Goal: Communication & Community: Answer question/provide support

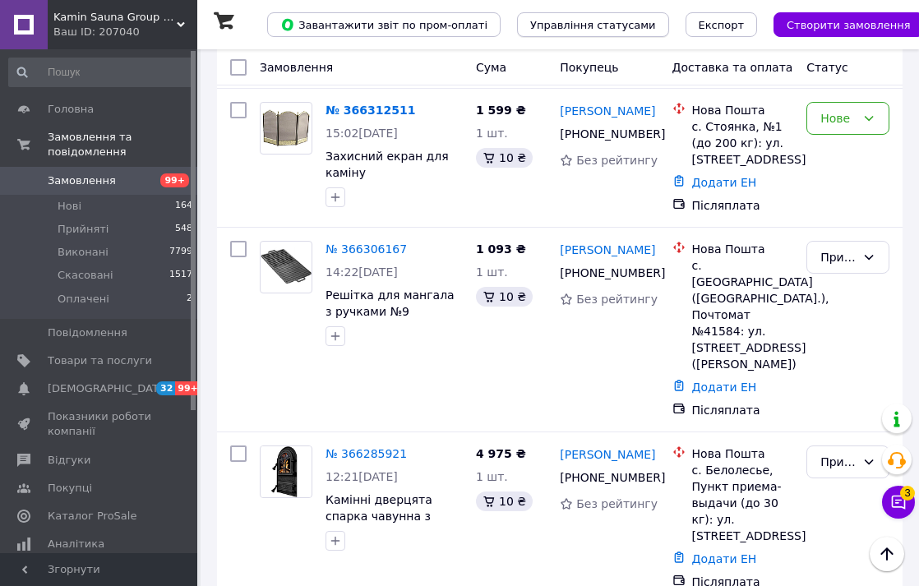
scroll to position [694, 0]
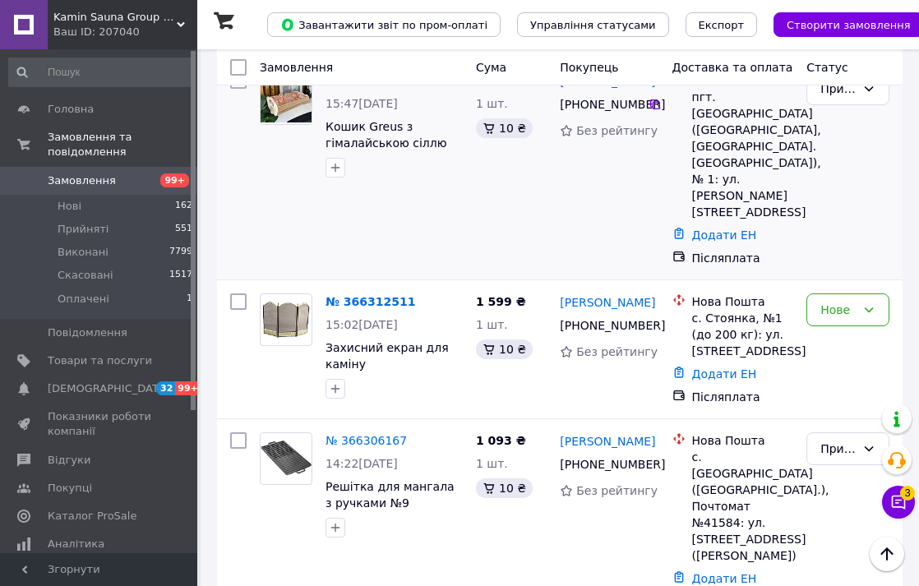
scroll to position [521, 0]
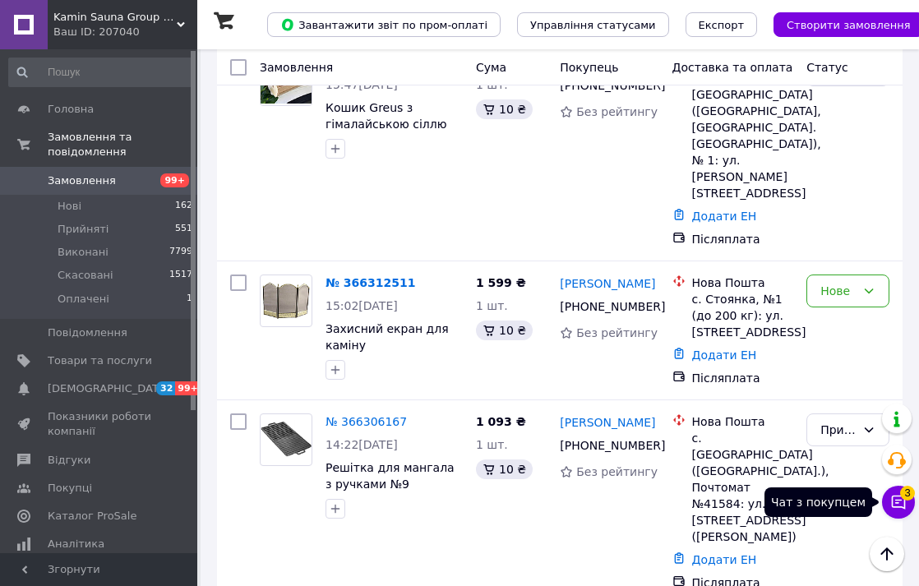
click at [894, 495] on icon at bounding box center [898, 502] width 16 height 16
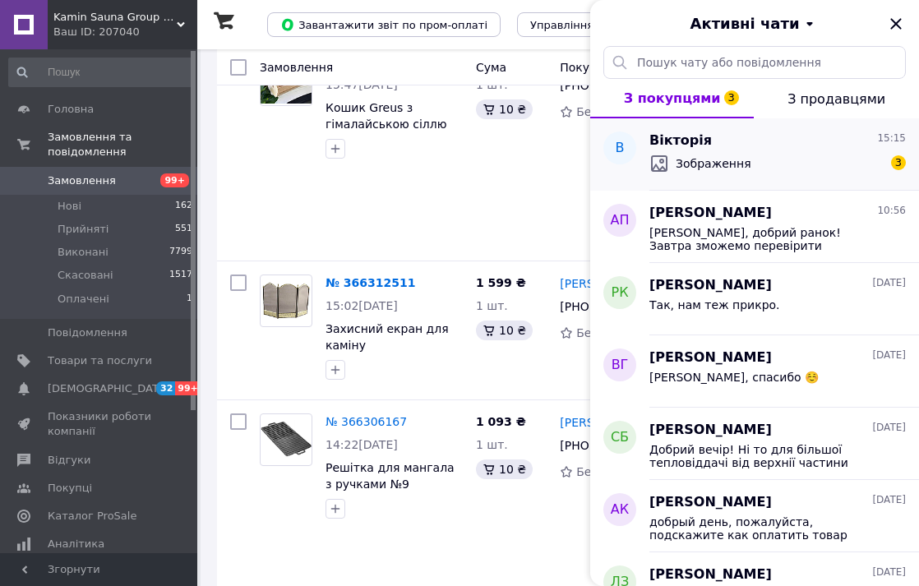
click at [734, 156] on span "Зображення" at bounding box center [714, 163] width 76 height 16
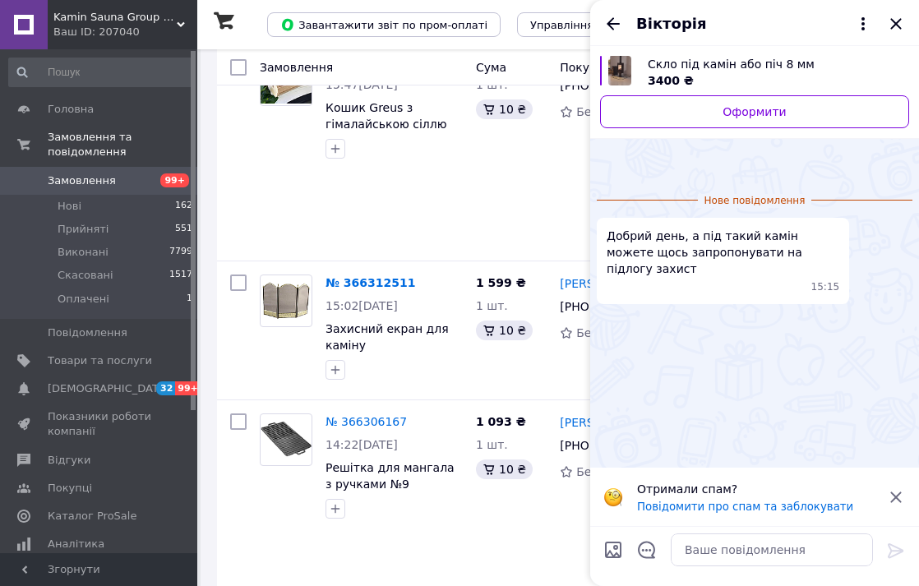
scroll to position [78, 0]
click at [723, 557] on textarea at bounding box center [772, 550] width 202 height 33
type textarea "Ж"
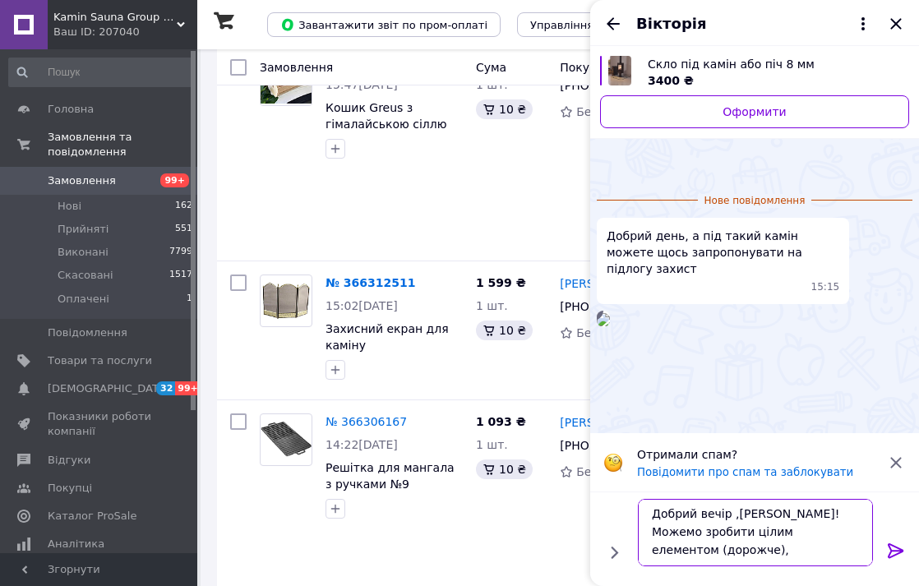
scroll to position [2, 0]
click at [771, 550] on textarea "Добрий вечір ,Вікторія! Можемо зробити цілим елементом (дорожче), можемо з вох …" at bounding box center [755, 532] width 235 height 67
click at [774, 550] on textarea "Добрий вечір ,Вікторія! Можемо зробити цілим елементом (дорожче), можемо з вох …" at bounding box center [755, 532] width 235 height 67
type textarea "Добрий вечір ,Вікторія! Можемо зробити цілим елементом (дорожче), можемо з двох…"
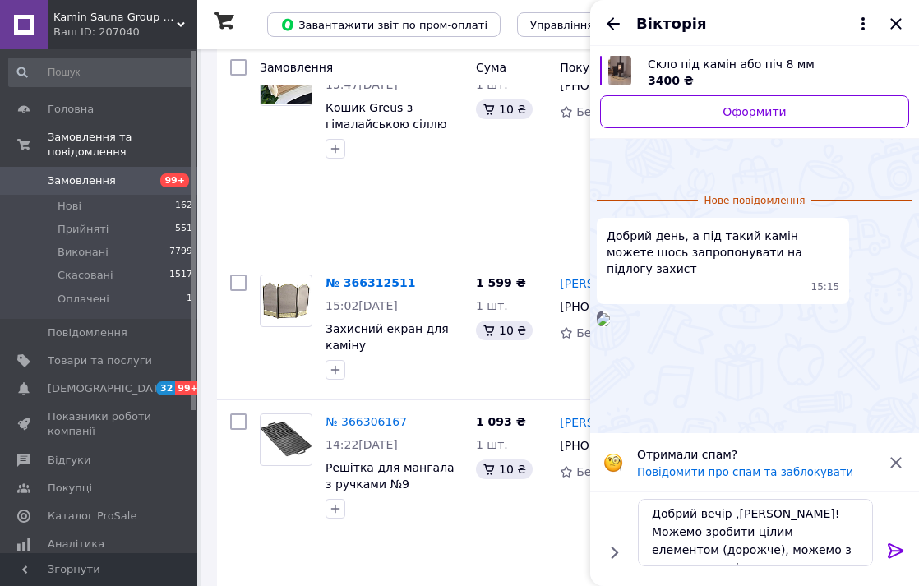
click at [889, 553] on icon at bounding box center [896, 551] width 20 height 20
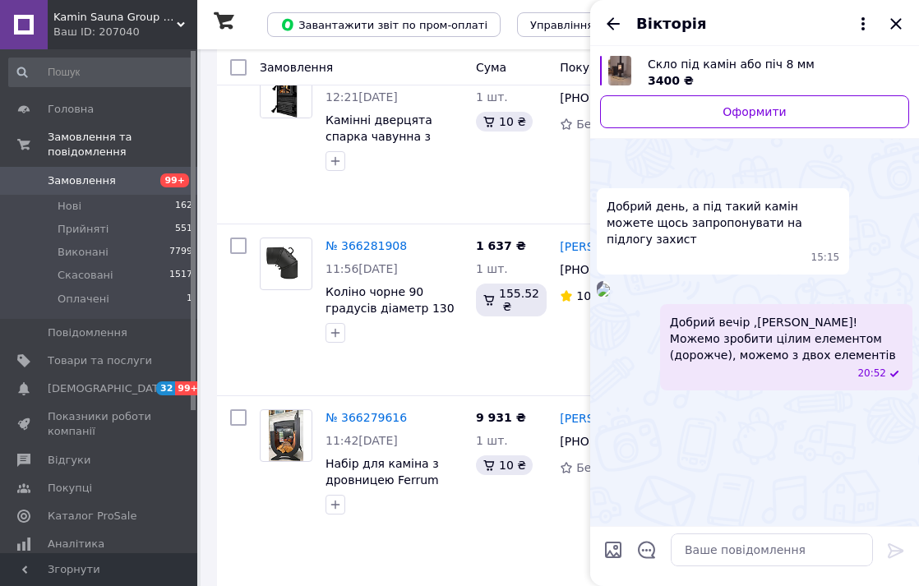
scroll to position [1075, 0]
click at [806, 543] on textarea at bounding box center [772, 550] width 202 height 33
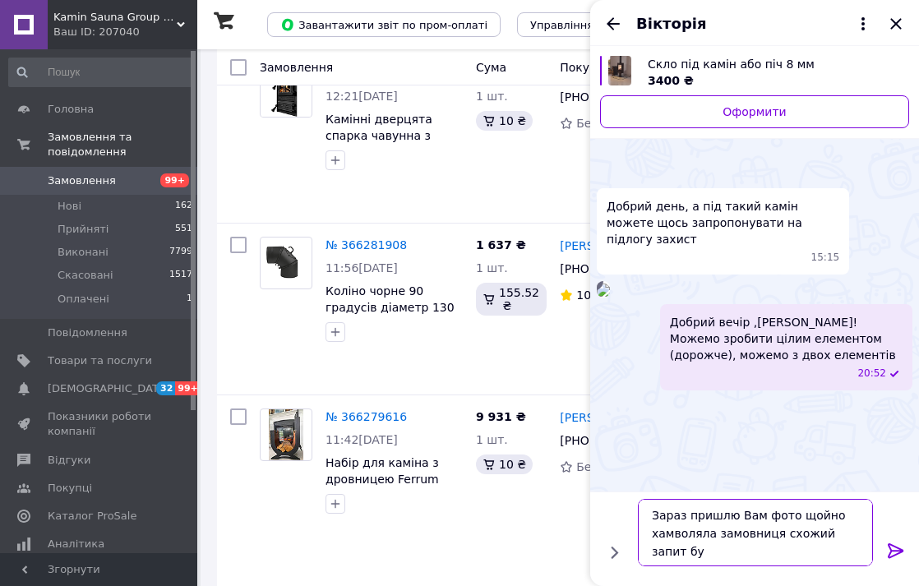
type textarea "Зараз пришлю Вам фото щойно хамволяла замовниця схожий запит був"
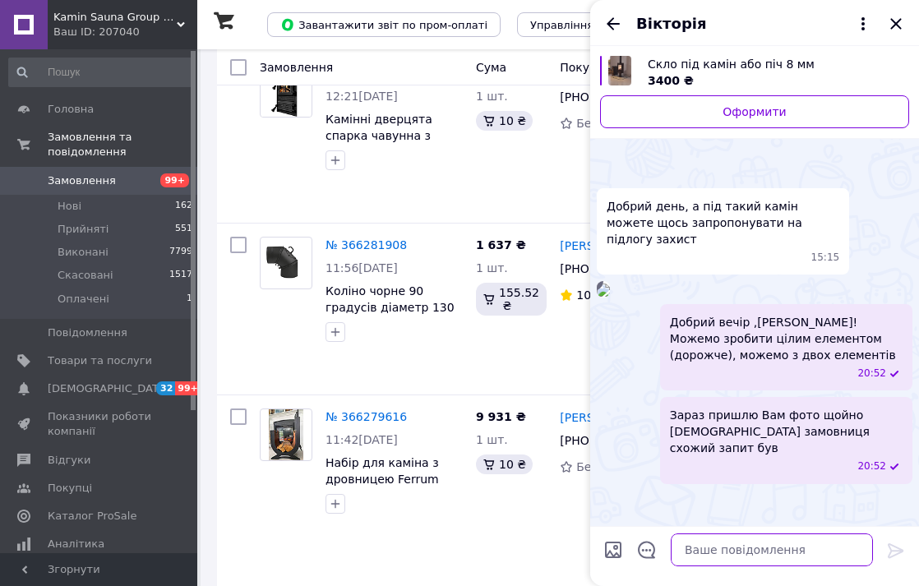
click at [708, 552] on textarea at bounding box center [772, 550] width 202 height 33
type textarea "*замовляла"
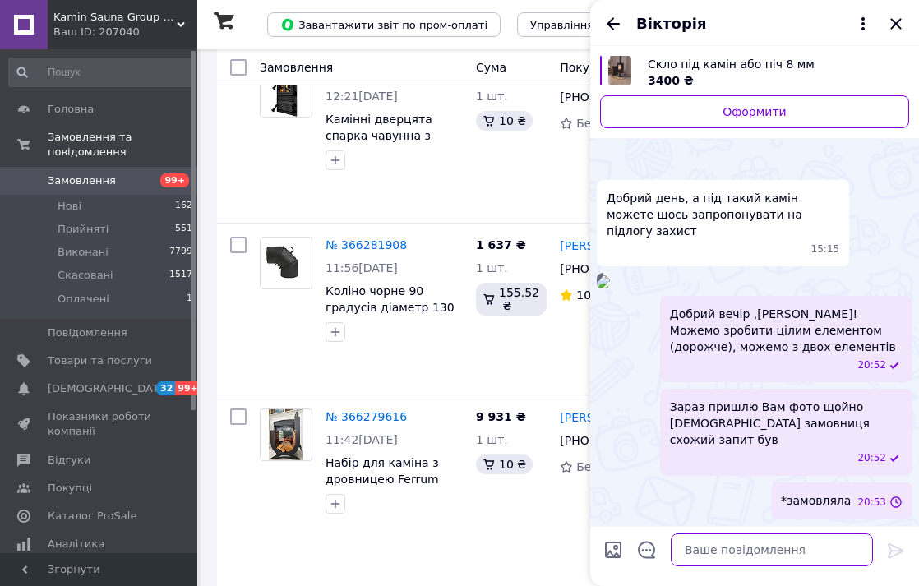
scroll to position [205, 0]
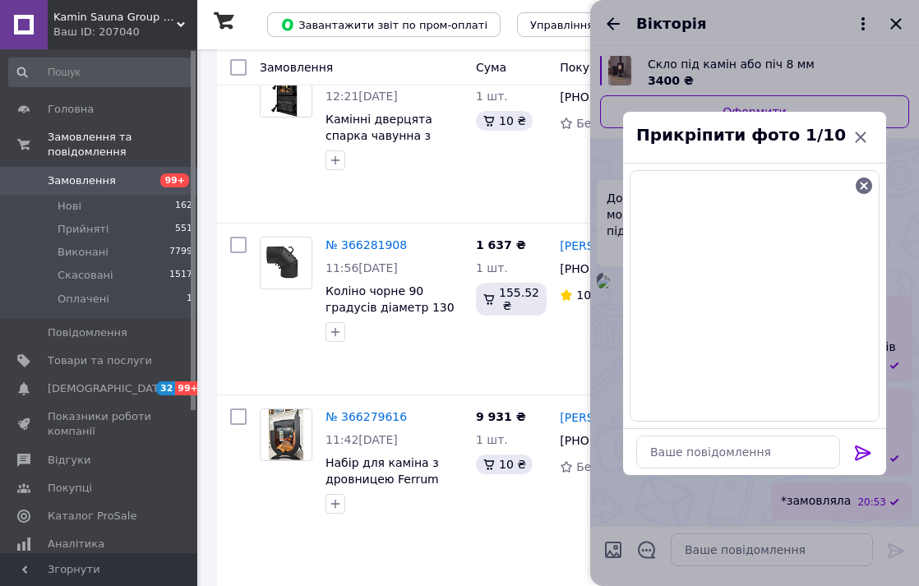
click at [863, 442] on div at bounding box center [863, 456] width 33 height 39
click at [863, 447] on icon at bounding box center [863, 453] width 20 height 20
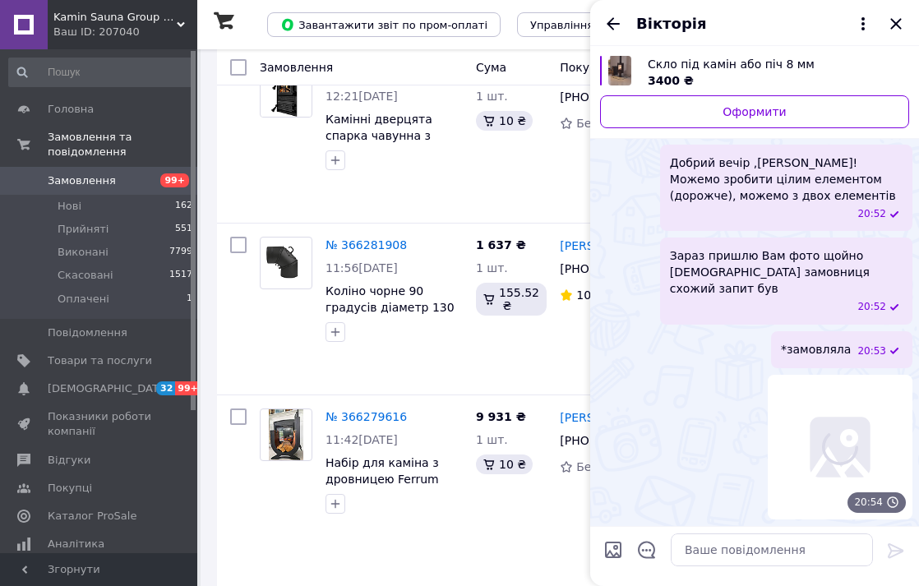
scroll to position [356, 0]
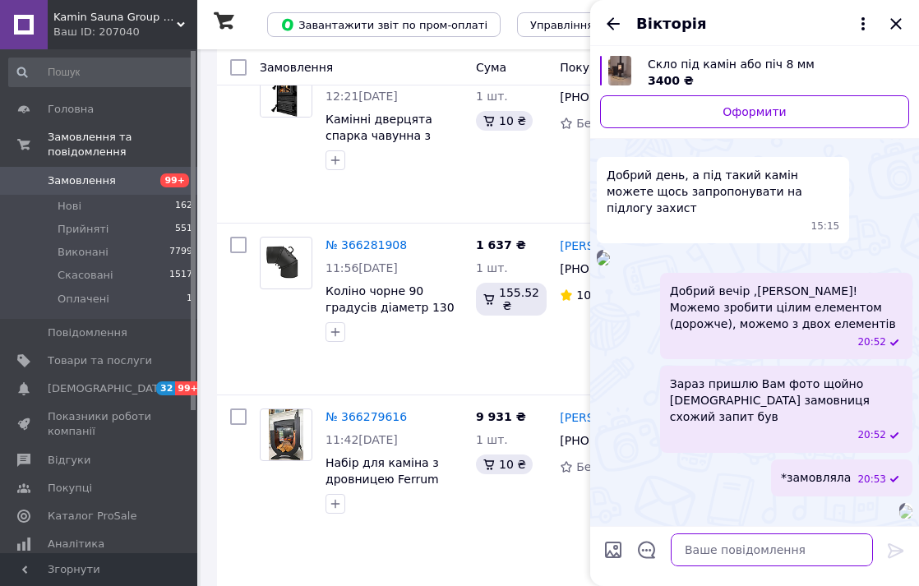
click at [751, 549] on textarea at bounding box center [772, 550] width 202 height 33
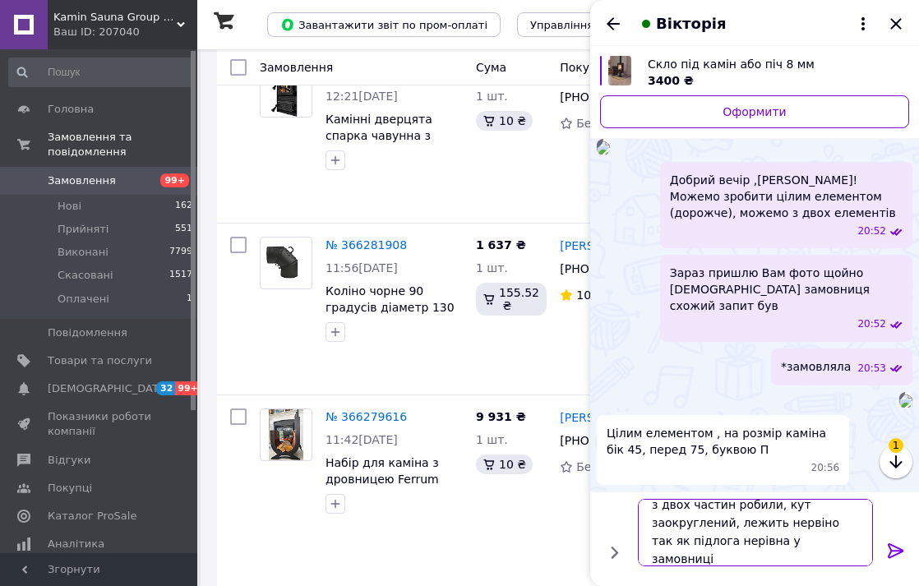
scroll to position [2, 0]
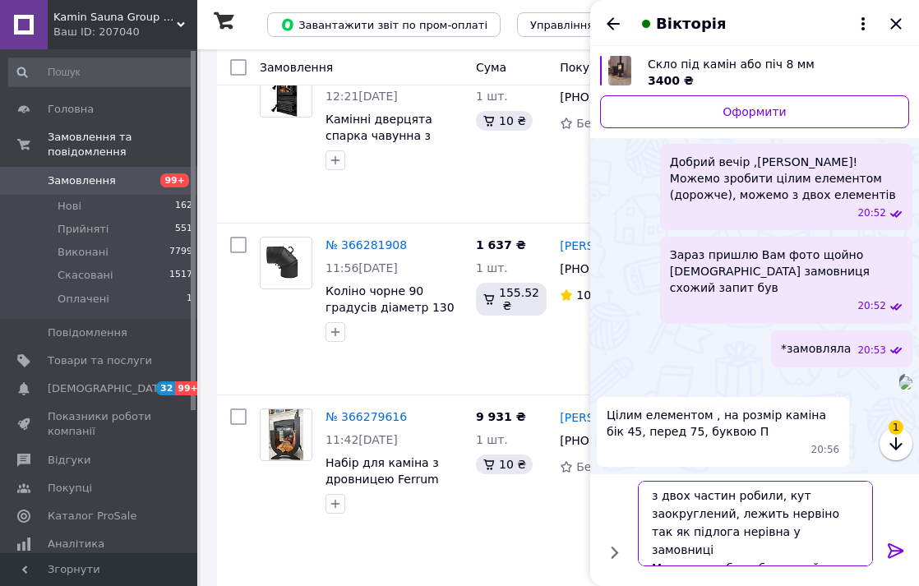
type textarea "з двох частин робили, кут заокруглений, лежить нервіно так як підлога нерівна у…"
click at [895, 554] on icon at bounding box center [896, 551] width 20 height 20
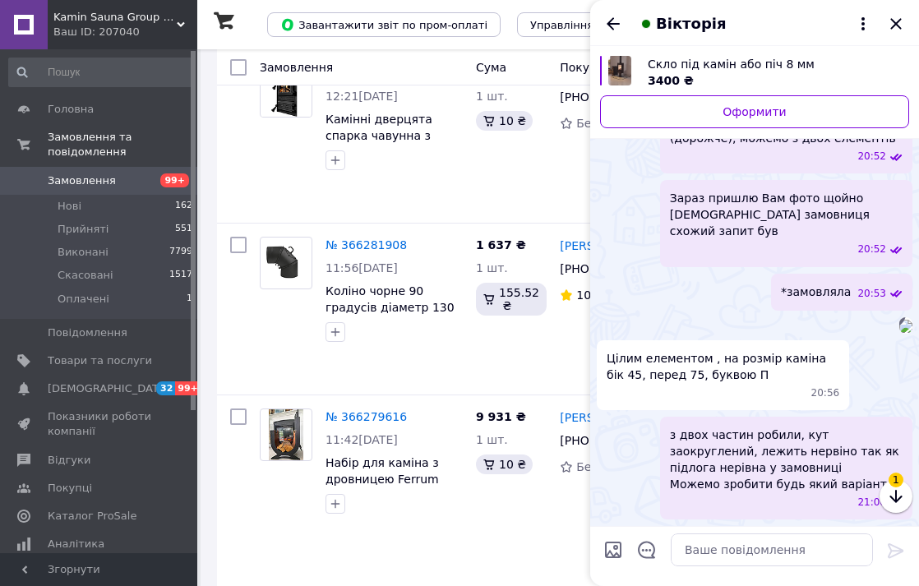
scroll to position [0, 0]
click at [888, 497] on icon "button" at bounding box center [896, 497] width 20 height 20
click at [890, 497] on icon "button" at bounding box center [896, 496] width 12 height 13
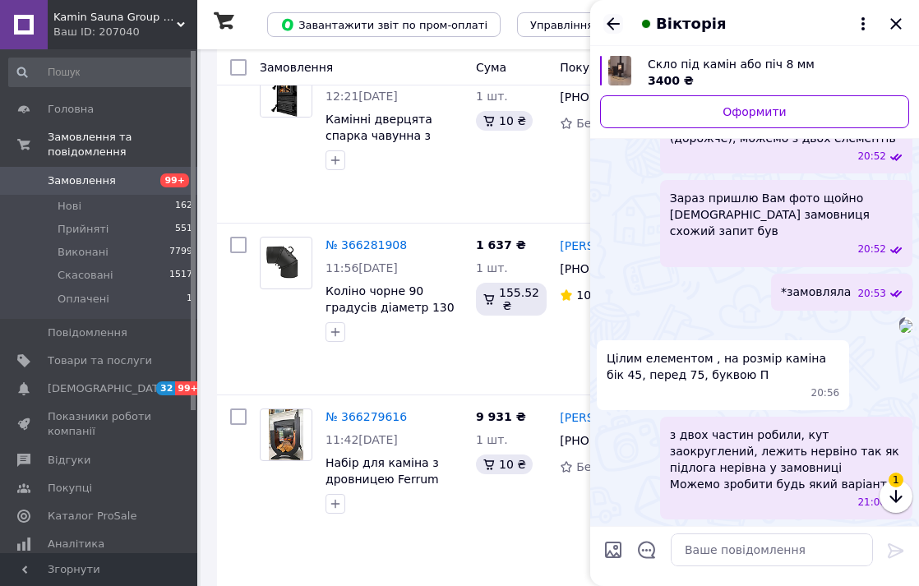
click at [610, 29] on icon "Назад" at bounding box center [613, 24] width 20 height 20
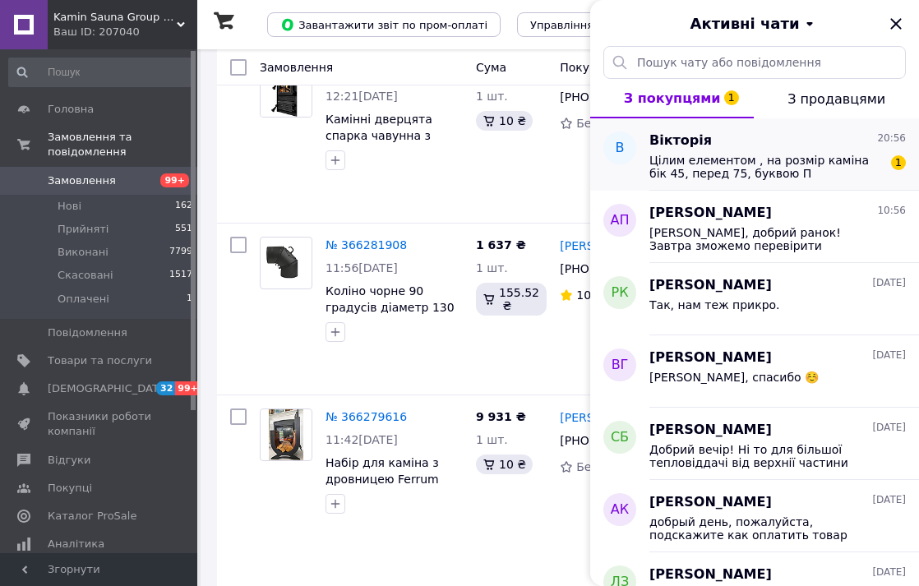
click at [687, 177] on span "Цілим елементом , на розмір каміна бік 45, перед 75, буквою П" at bounding box center [766, 167] width 233 height 26
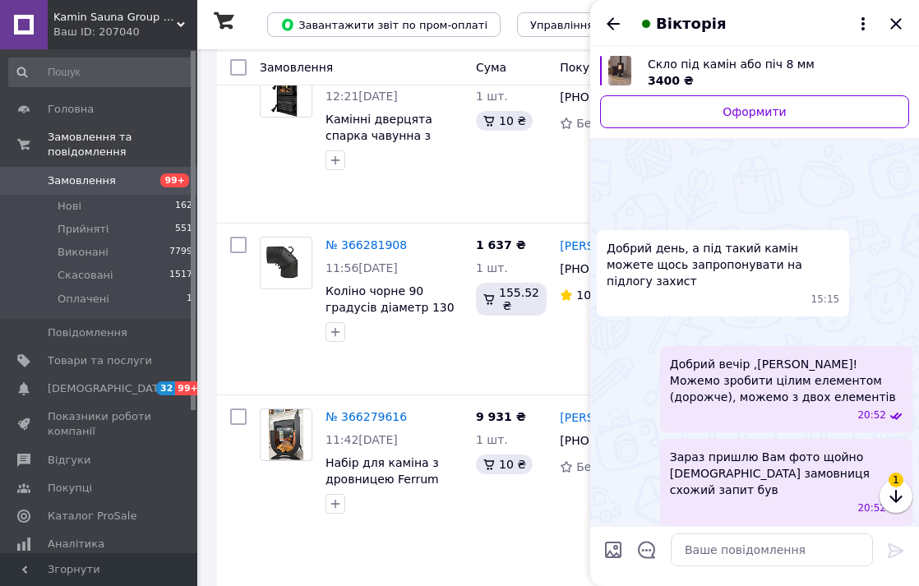
scroll to position [511, 0]
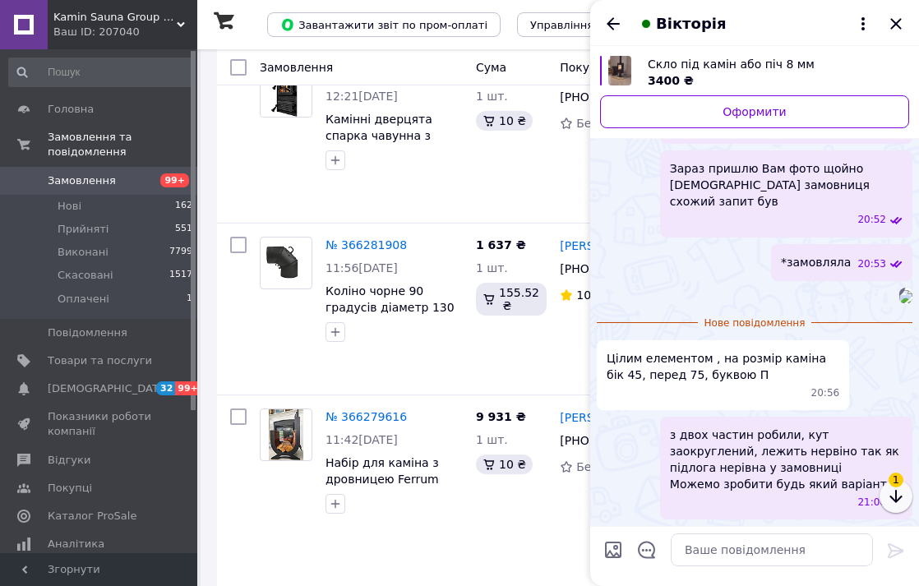
click at [892, 488] on icon "button" at bounding box center [896, 497] width 20 height 20
click at [894, 493] on icon "button" at bounding box center [896, 497] width 20 height 20
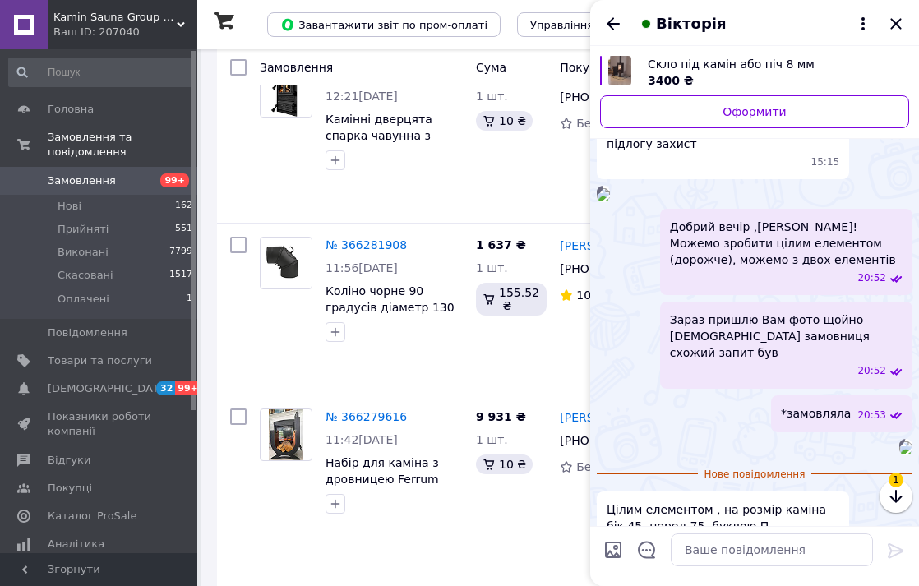
scroll to position [85, 0]
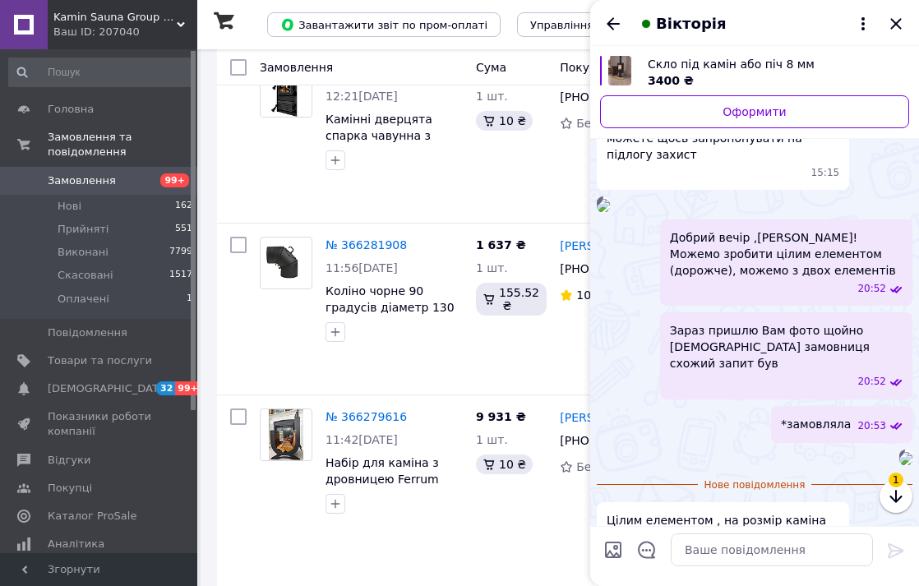
click at [610, 212] on img at bounding box center [603, 205] width 13 height 13
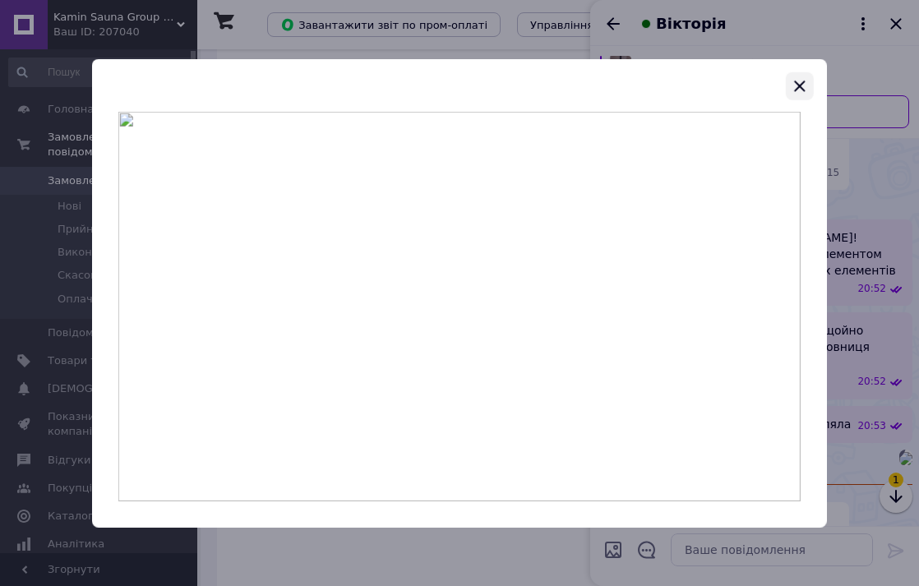
click at [795, 86] on icon "button" at bounding box center [800, 86] width 20 height 20
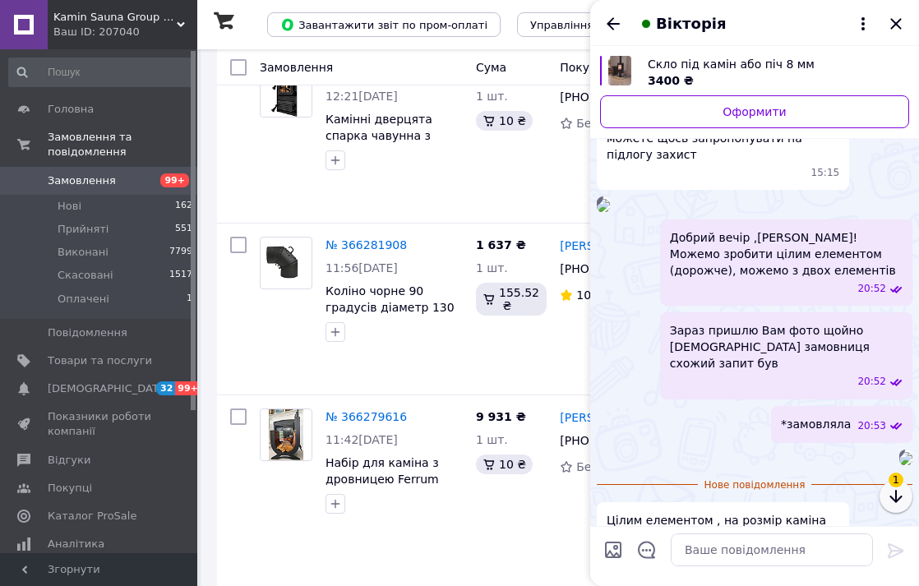
click at [906, 501] on button "button" at bounding box center [896, 496] width 33 height 33
click at [895, 494] on icon "button" at bounding box center [896, 497] width 20 height 20
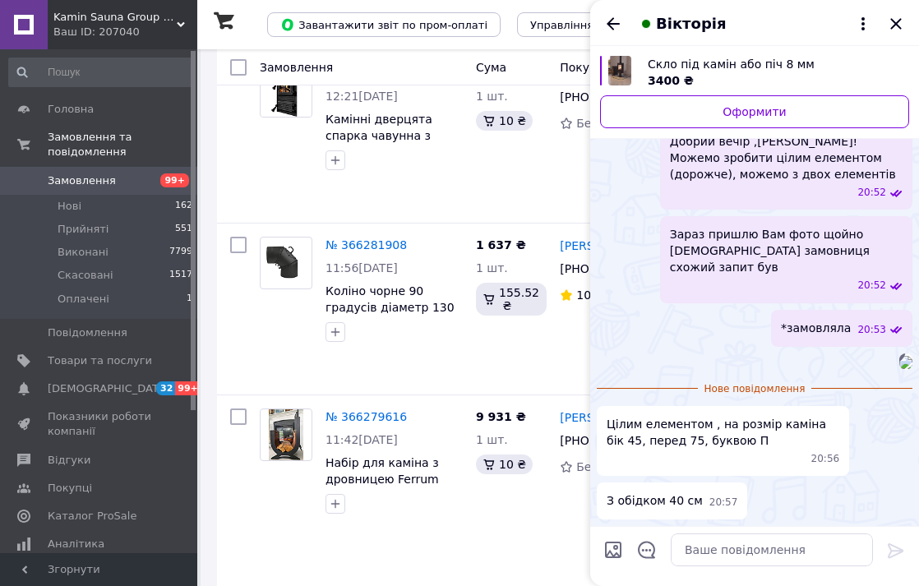
scroll to position [608, 0]
click at [715, 551] on textarea at bounding box center [772, 550] width 202 height 33
type textarea "буквою П и буквою Г?"
click at [899, 548] on icon at bounding box center [896, 550] width 16 height 15
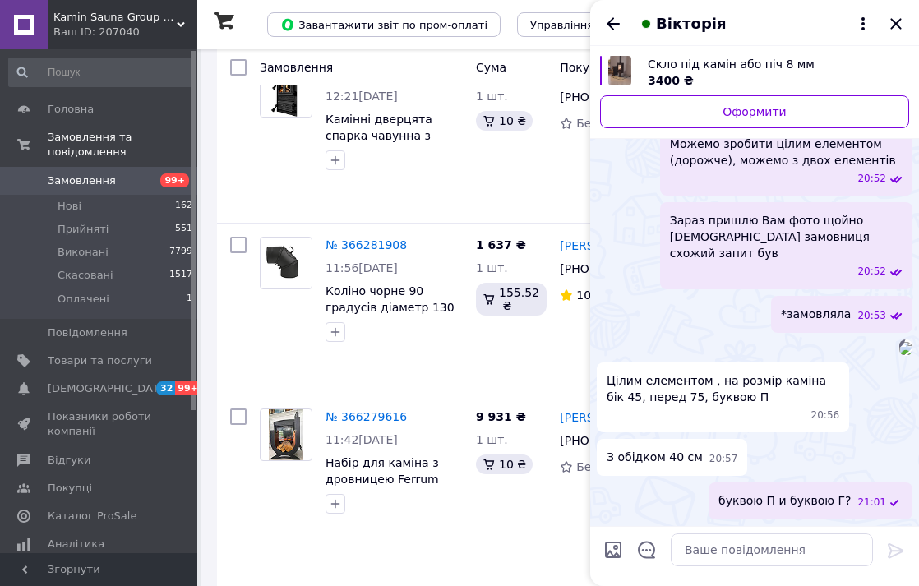
scroll to position [622, 0]
click at [252, 163] on div at bounding box center [239, 137] width 30 height 158
click at [901, 21] on icon "Закрити" at bounding box center [896, 24] width 20 height 20
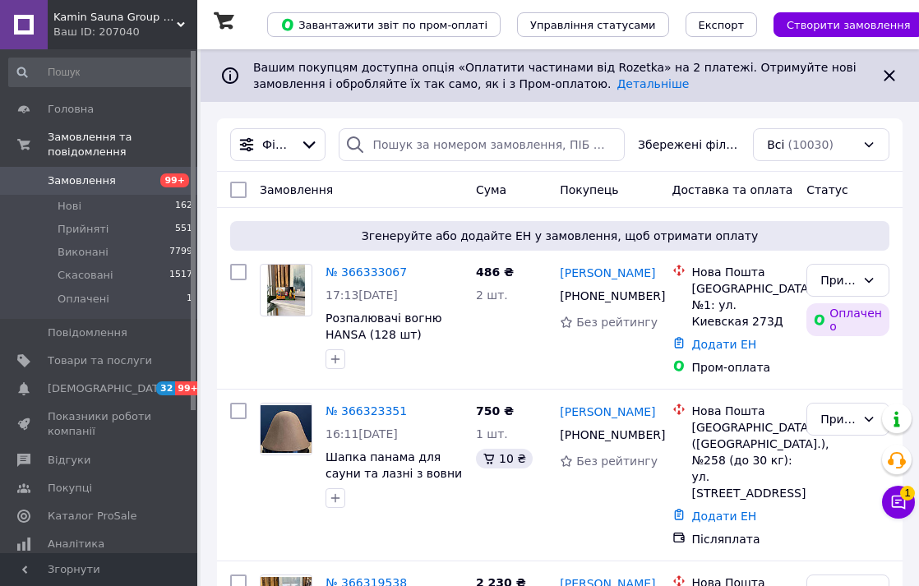
scroll to position [0, 0]
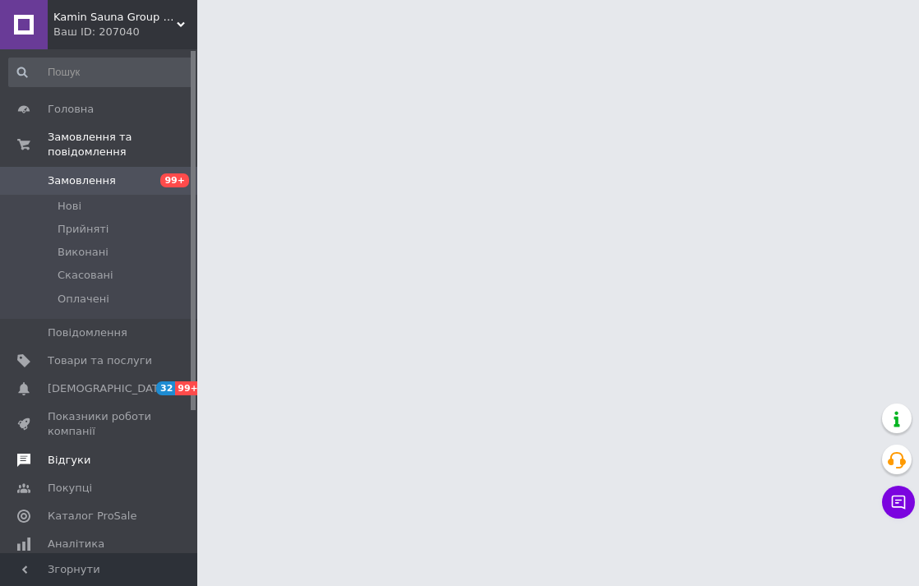
click at [61, 461] on span "Відгуки" at bounding box center [69, 460] width 43 height 15
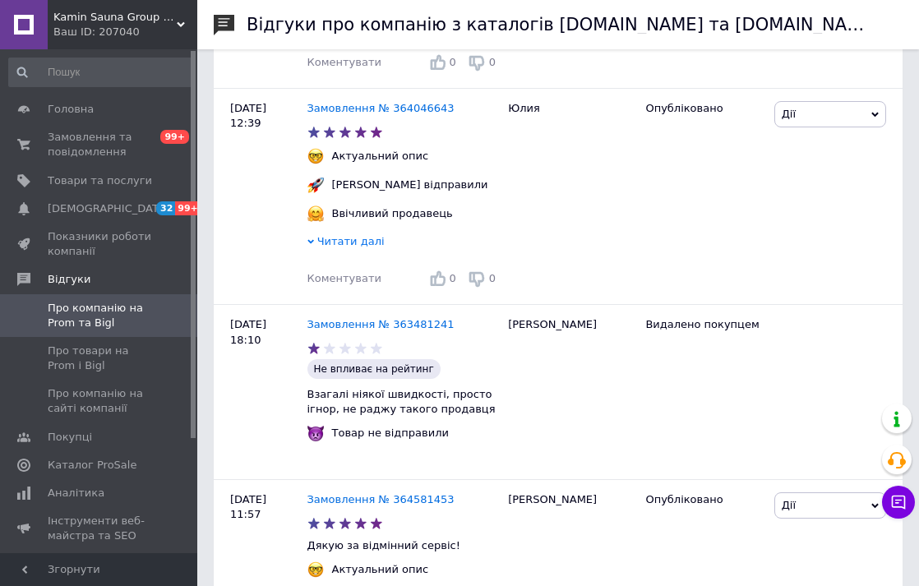
scroll to position [932, 0]
